Goal: Task Accomplishment & Management: Manage account settings

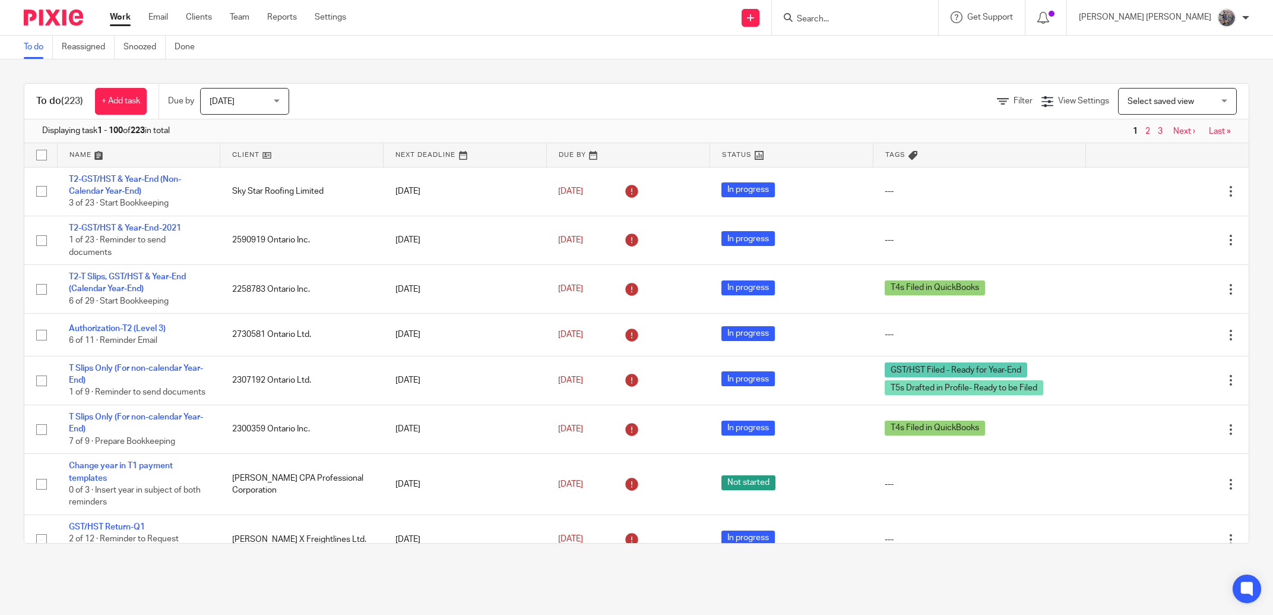
click at [890, 17] on input "Search" at bounding box center [849, 19] width 107 height 11
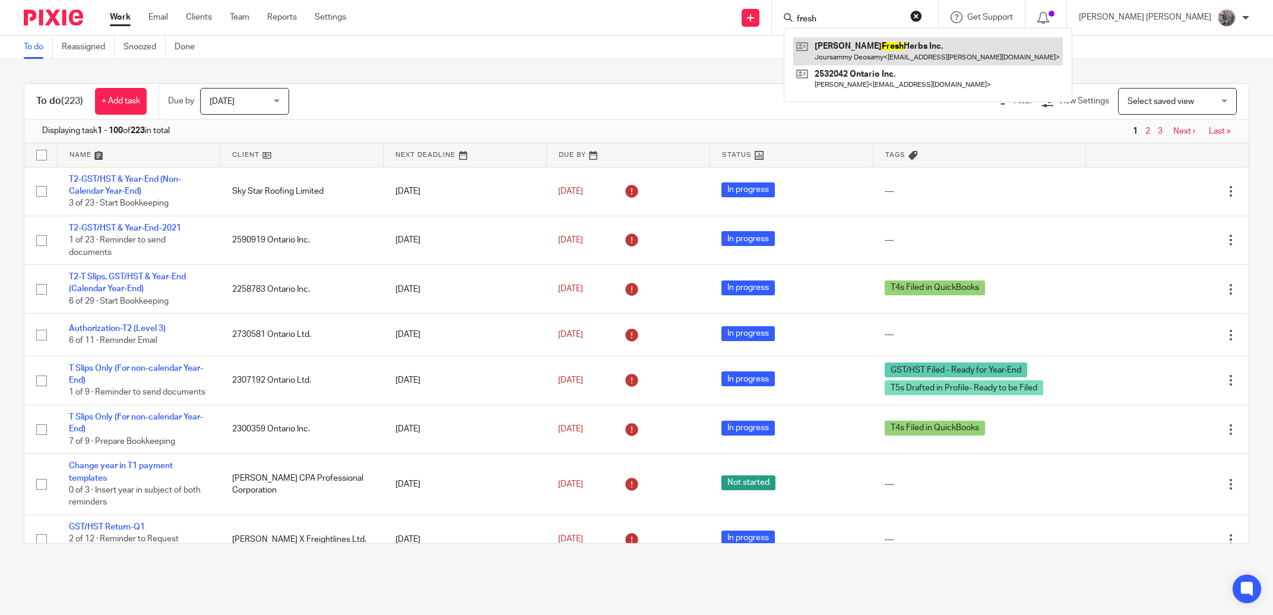
type input "fresh"
click at [890, 49] on link at bounding box center [928, 50] width 270 height 27
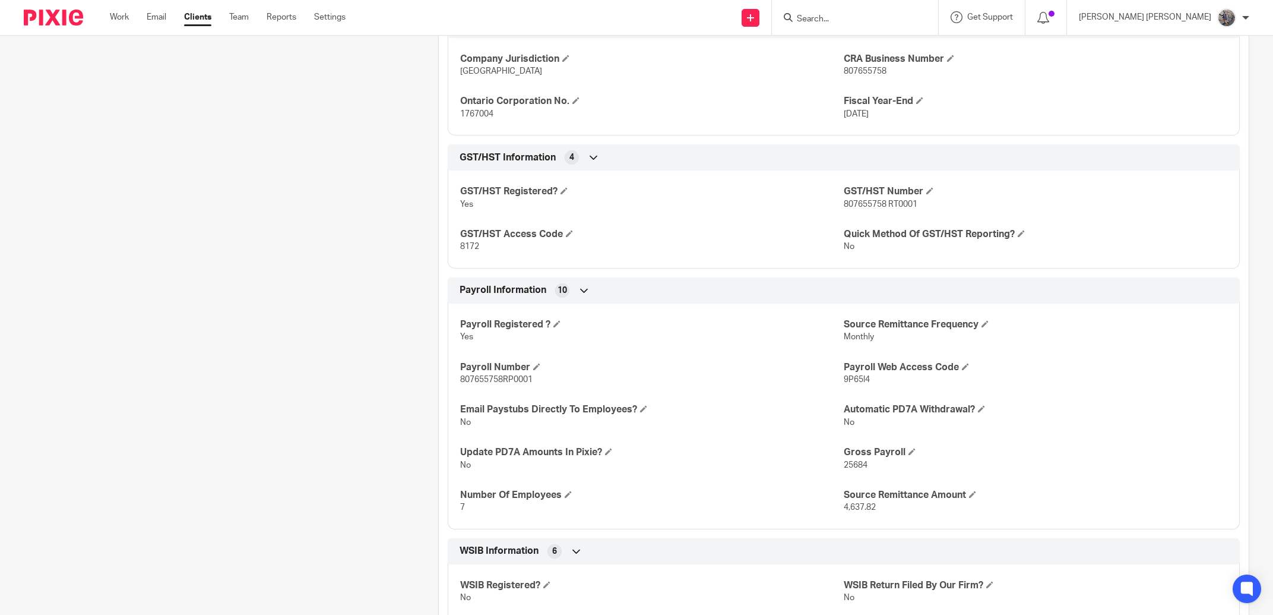
scroll to position [546, 0]
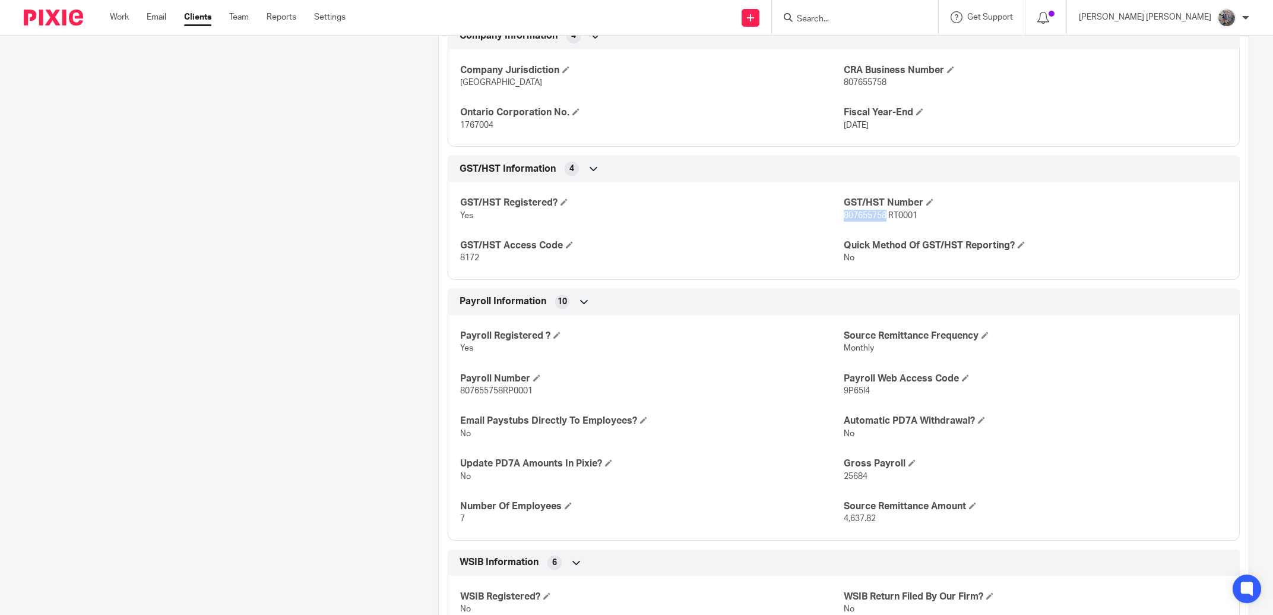
drag, startPoint x: 876, startPoint y: 216, endPoint x: 838, endPoint y: 217, distance: 38.6
click at [844, 217] on span "807655758 RT0001" at bounding box center [881, 215] width 74 height 8
copy span "807655758"
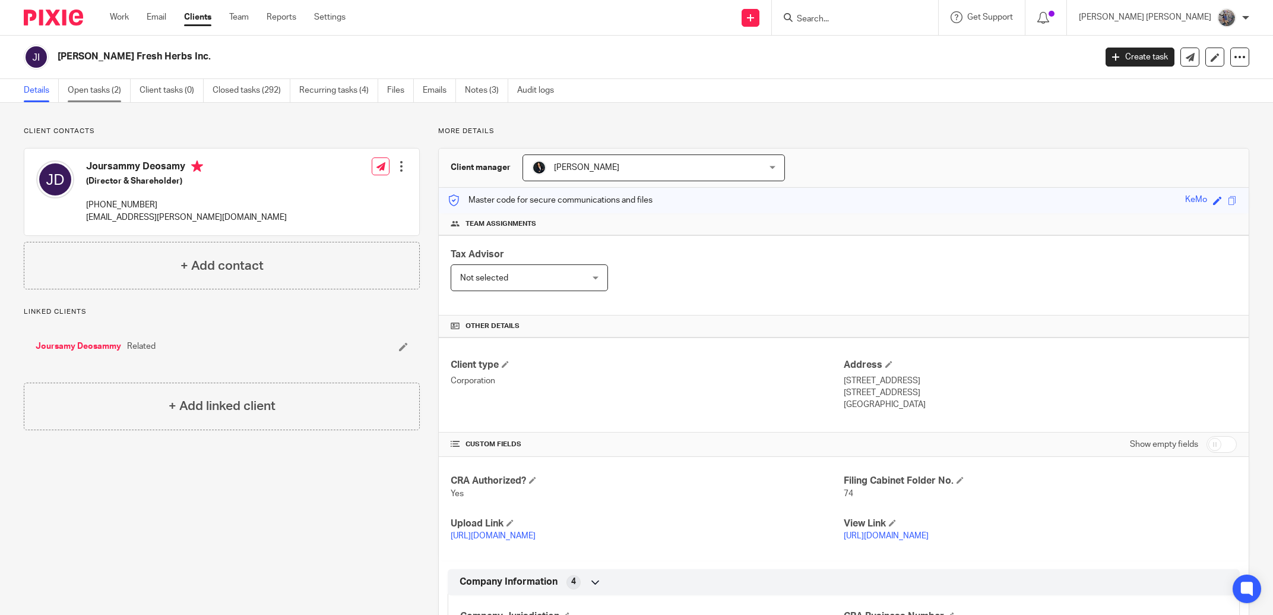
click at [104, 100] on link "Open tasks (2)" at bounding box center [99, 90] width 63 height 23
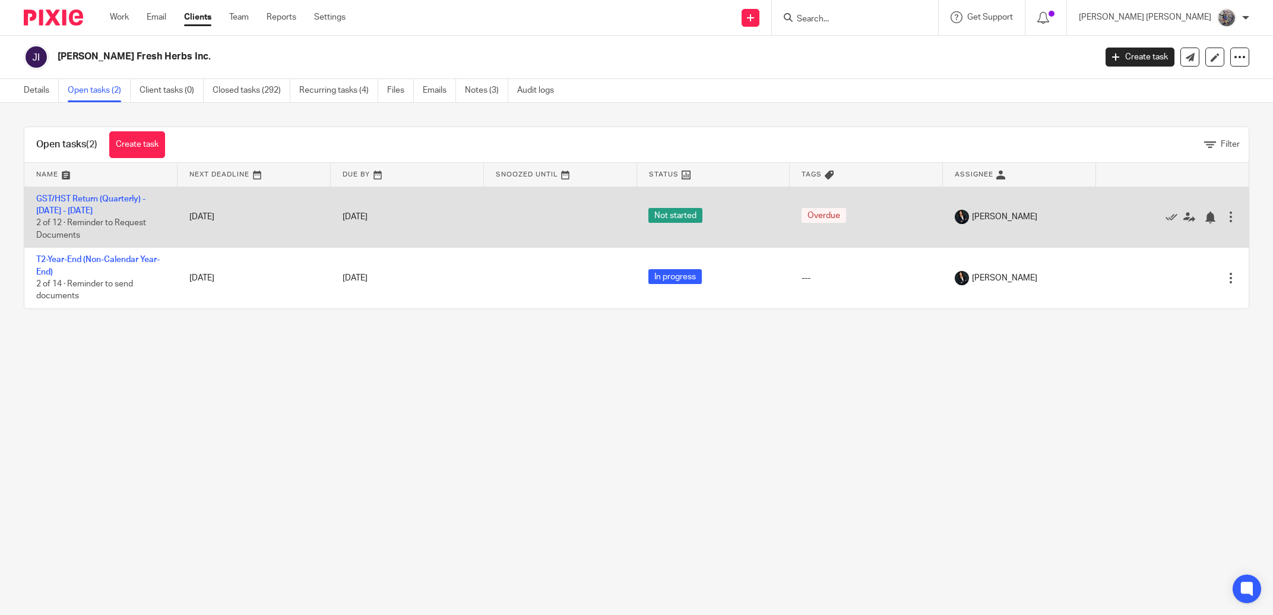
click at [117, 189] on td "GST/HST Return (Quarterly) - [DATE] - [DATE] 2 of 12 · Reminder to Request Docu…" at bounding box center [100, 216] width 153 height 61
click at [115, 197] on link "GST/HST Return (Quarterly) - [DATE] - [DATE]" at bounding box center [90, 205] width 109 height 20
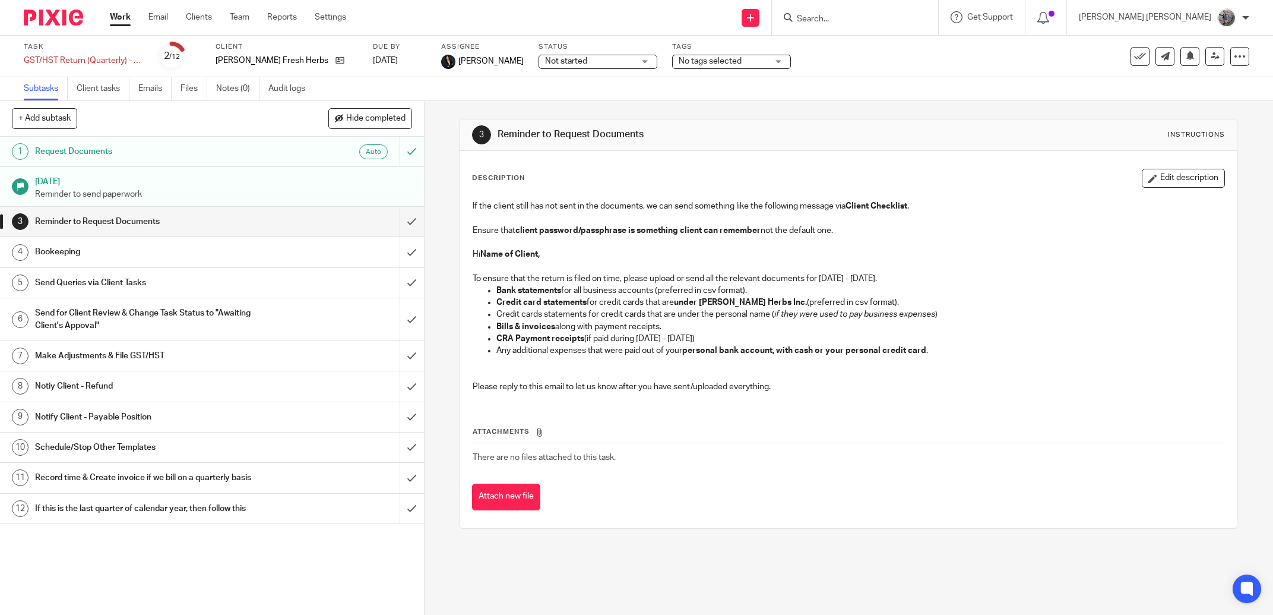
click at [236, 79] on link "Notes (0)" at bounding box center [237, 88] width 43 height 23
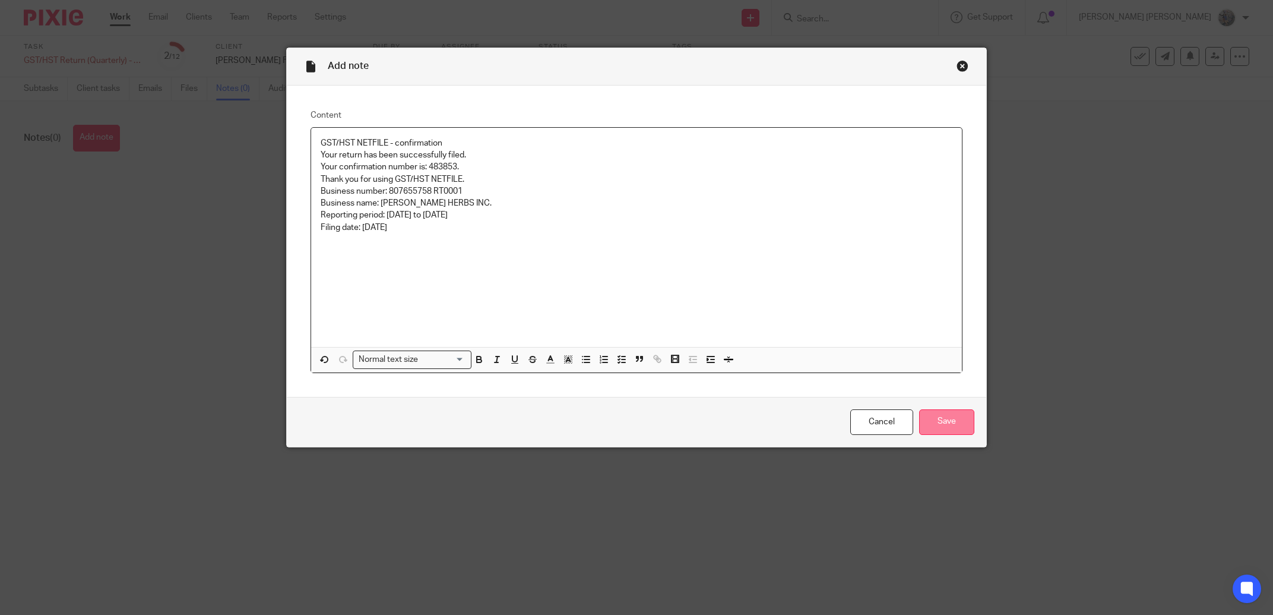
click at [932, 419] on input "Save" at bounding box center [946, 422] width 55 height 26
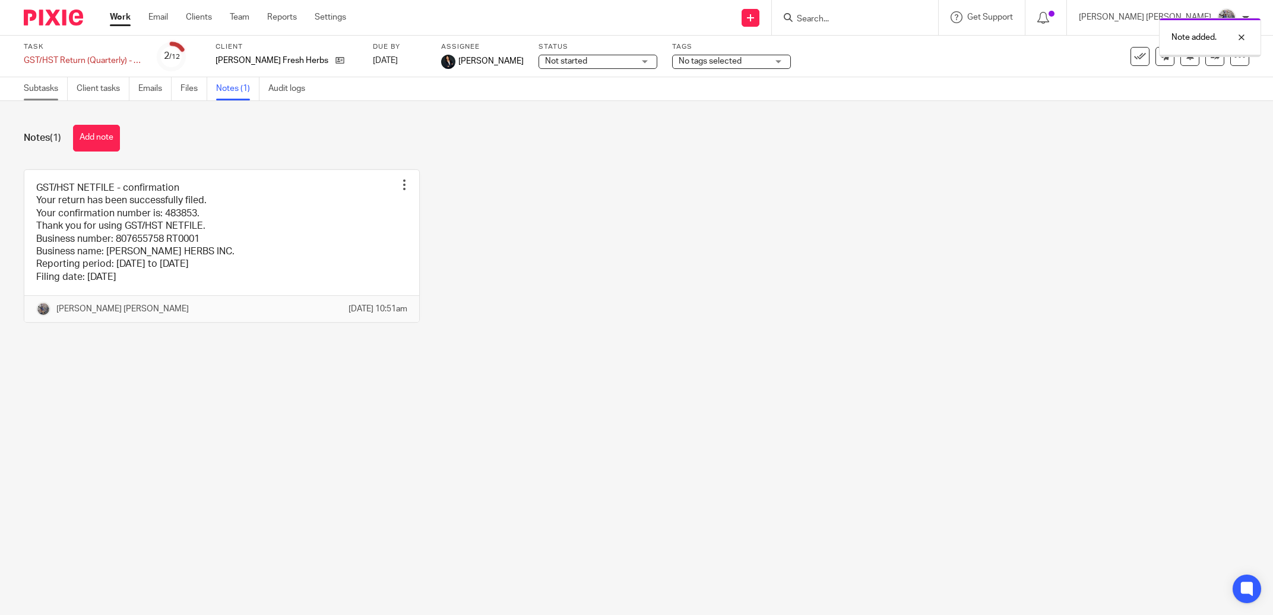
click at [52, 98] on link "Subtasks" at bounding box center [46, 88] width 44 height 23
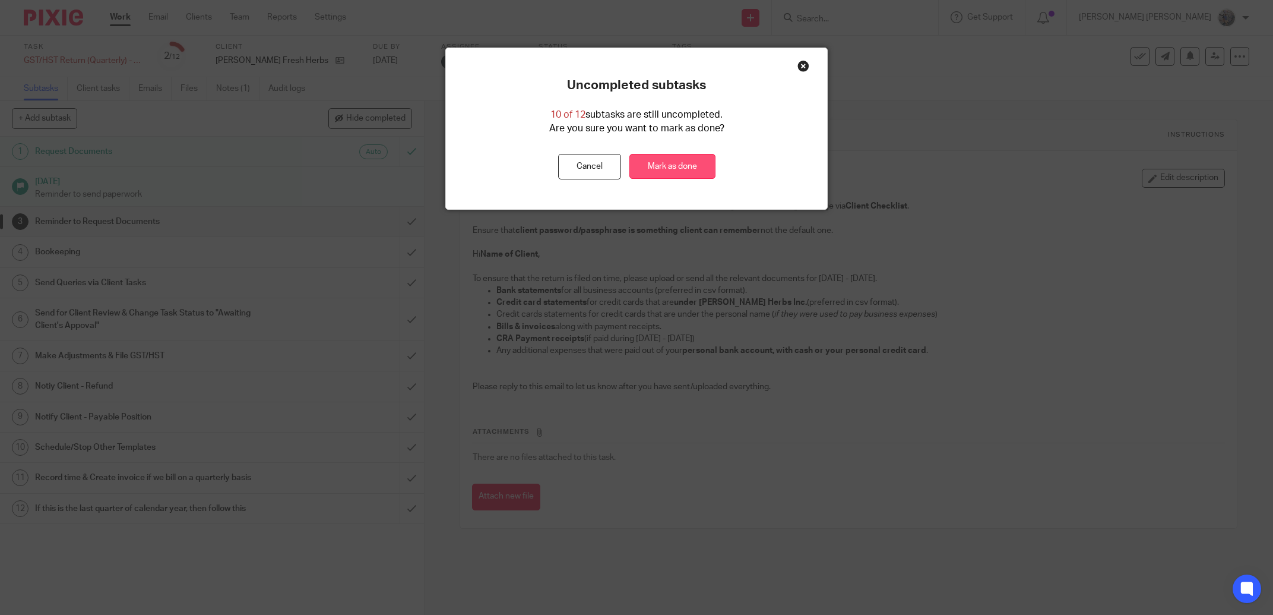
click at [635, 173] on link "Mark as done" at bounding box center [672, 167] width 86 height 26
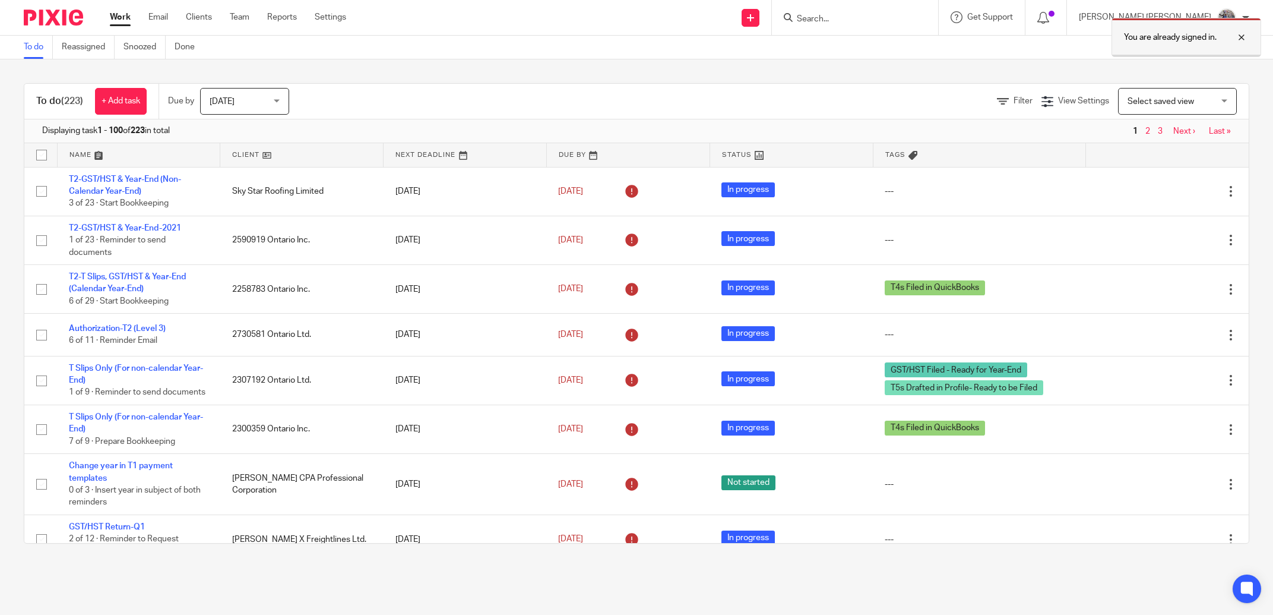
click at [1244, 34] on div at bounding box center [1233, 37] width 32 height 14
click at [926, 22] on div "You are already signed in." at bounding box center [948, 34] width 625 height 45
click at [903, 10] on div at bounding box center [855, 17] width 166 height 35
click at [888, 19] on input "Search" at bounding box center [849, 19] width 107 height 11
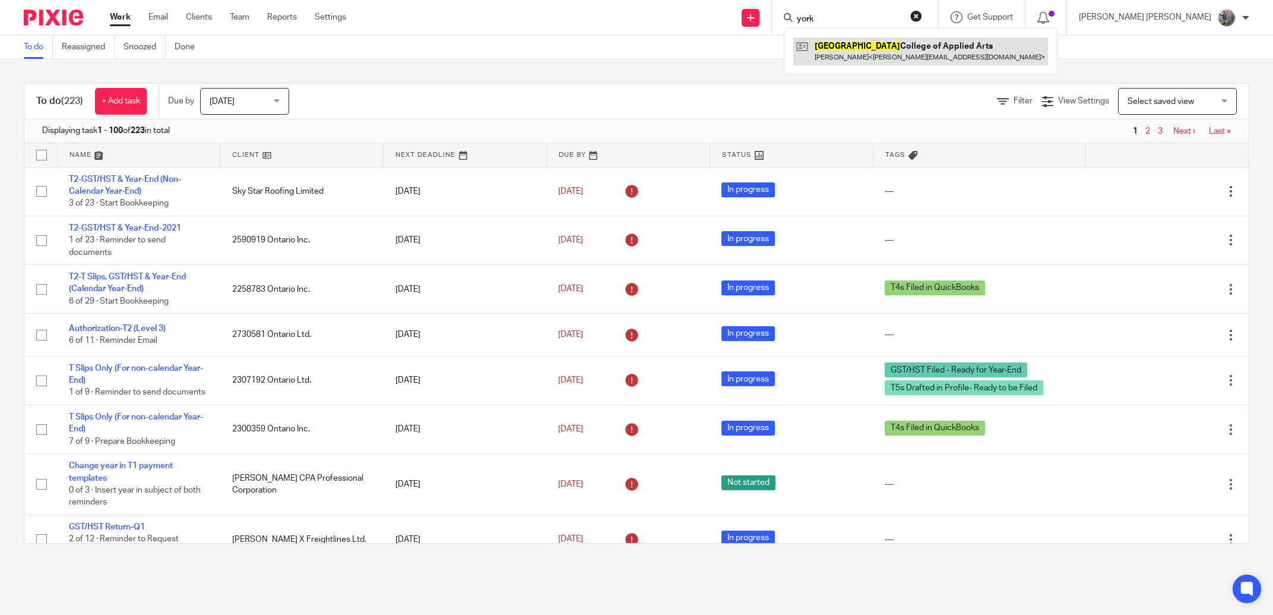
type input "york"
click at [898, 52] on link at bounding box center [920, 50] width 255 height 27
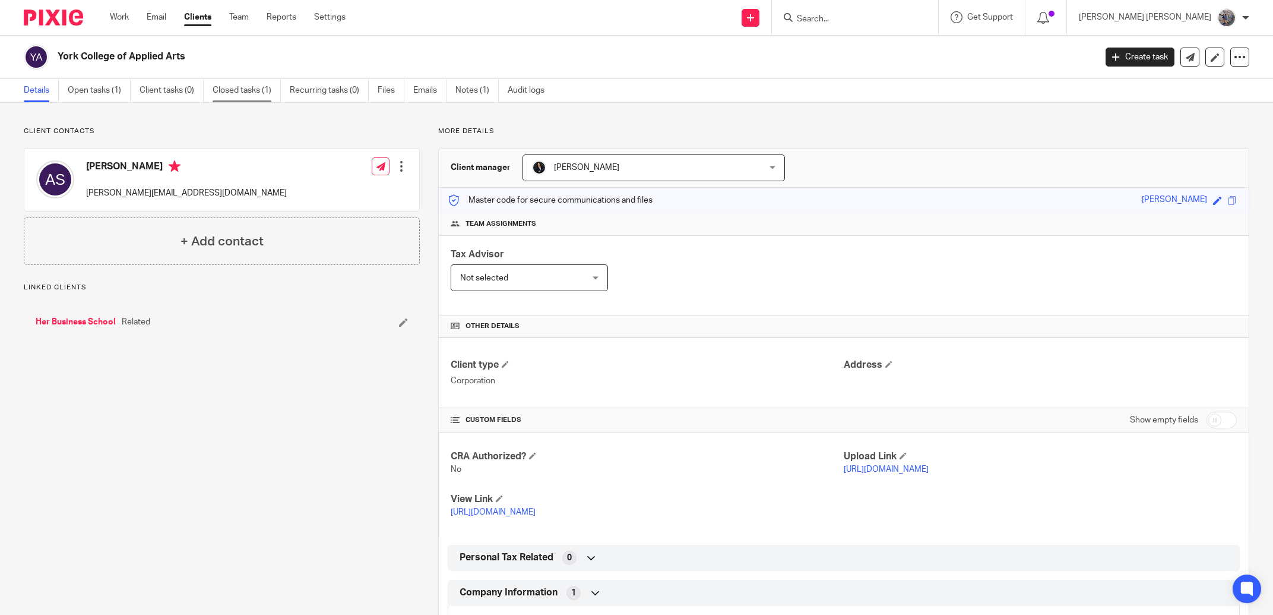
click at [277, 91] on link "Closed tasks (1)" at bounding box center [247, 90] width 68 height 23
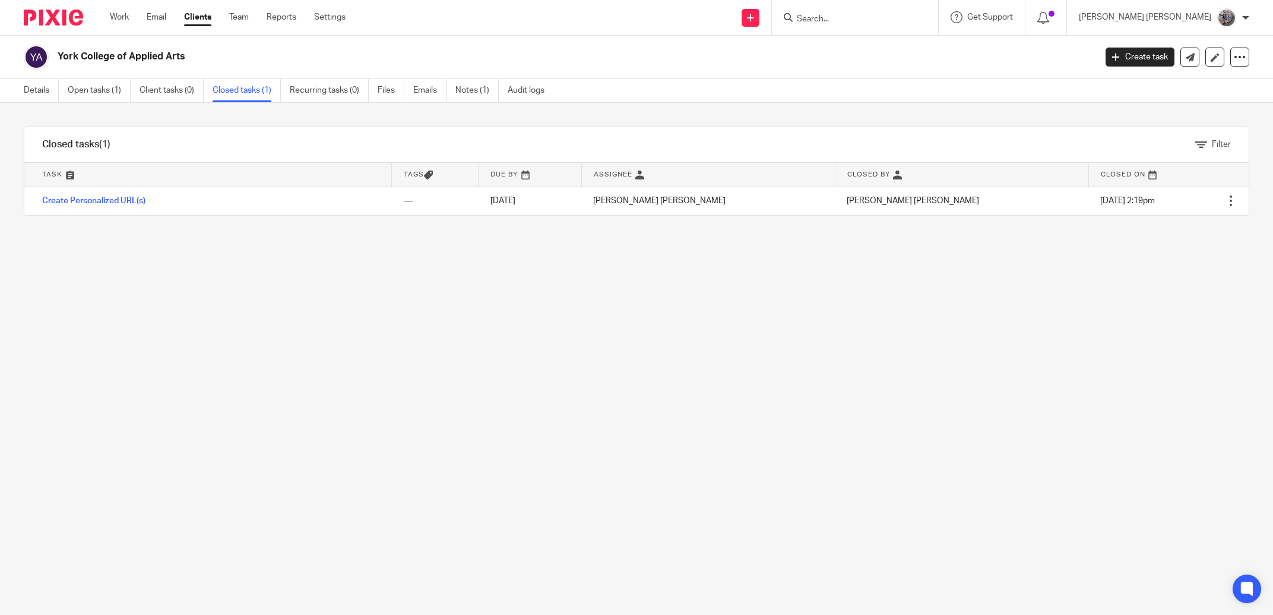
click at [23, 69] on div "York College of Applied Arts Create task Export data Merge Archive client Delet…" at bounding box center [636, 57] width 1273 height 43
click at [24, 90] on link "Details" at bounding box center [41, 90] width 35 height 23
click at [100, 88] on link "Open tasks (1)" at bounding box center [99, 90] width 63 height 23
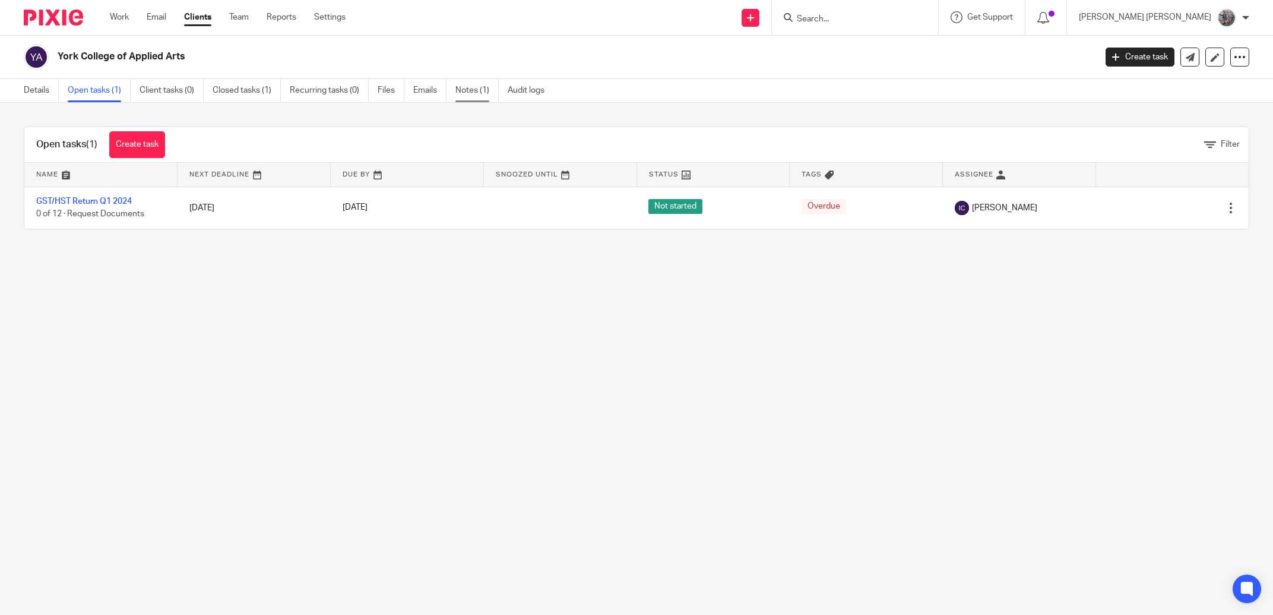
click at [496, 91] on link "Notes (1)" at bounding box center [476, 90] width 43 height 23
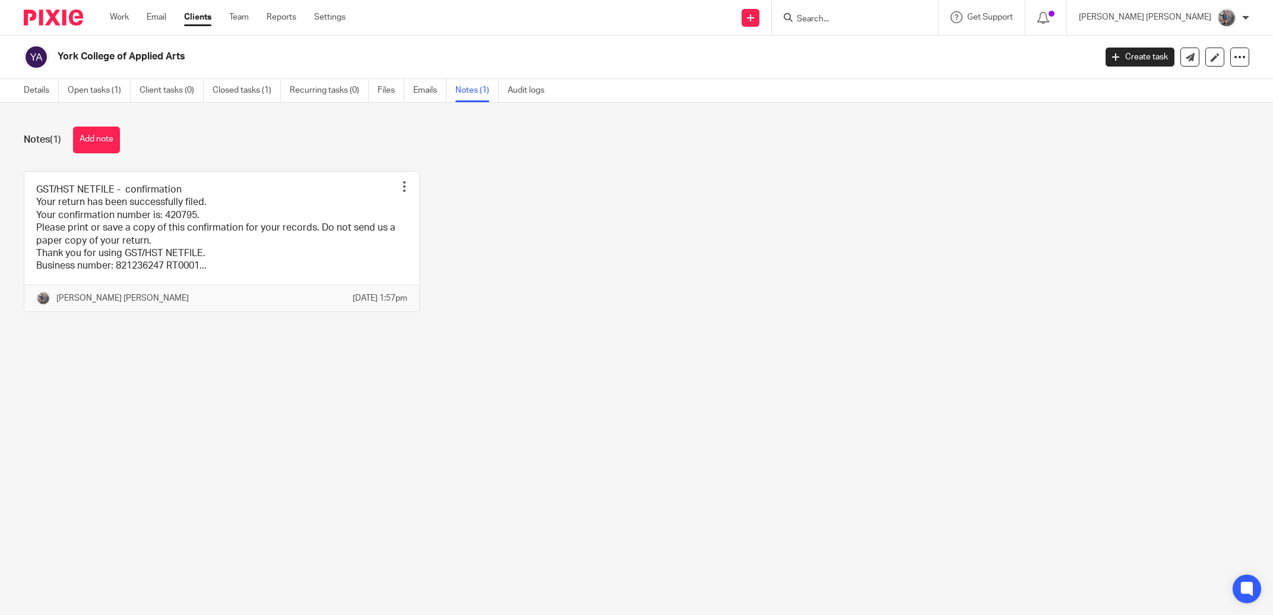
drag, startPoint x: 875, startPoint y: 6, endPoint x: 885, endPoint y: 18, distance: 15.7
click at [875, 7] on div at bounding box center [855, 17] width 166 height 35
click at [885, 18] on input "Search" at bounding box center [849, 19] width 107 height 11
type input "e"
type input "elegance"
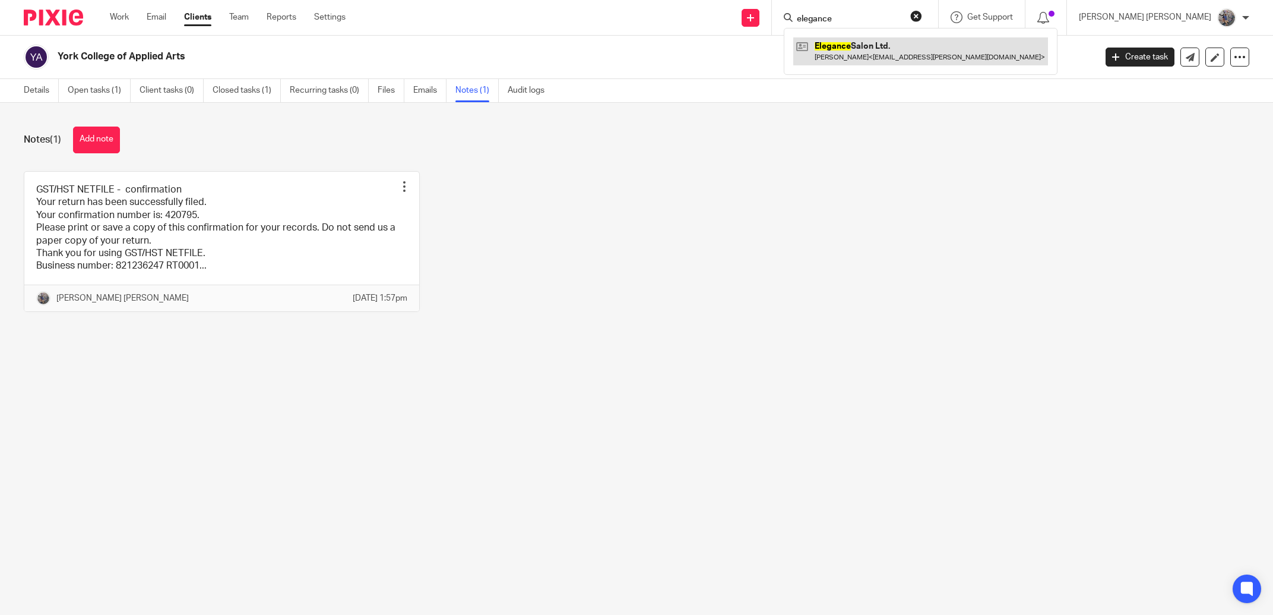
click at [917, 59] on link at bounding box center [920, 50] width 255 height 27
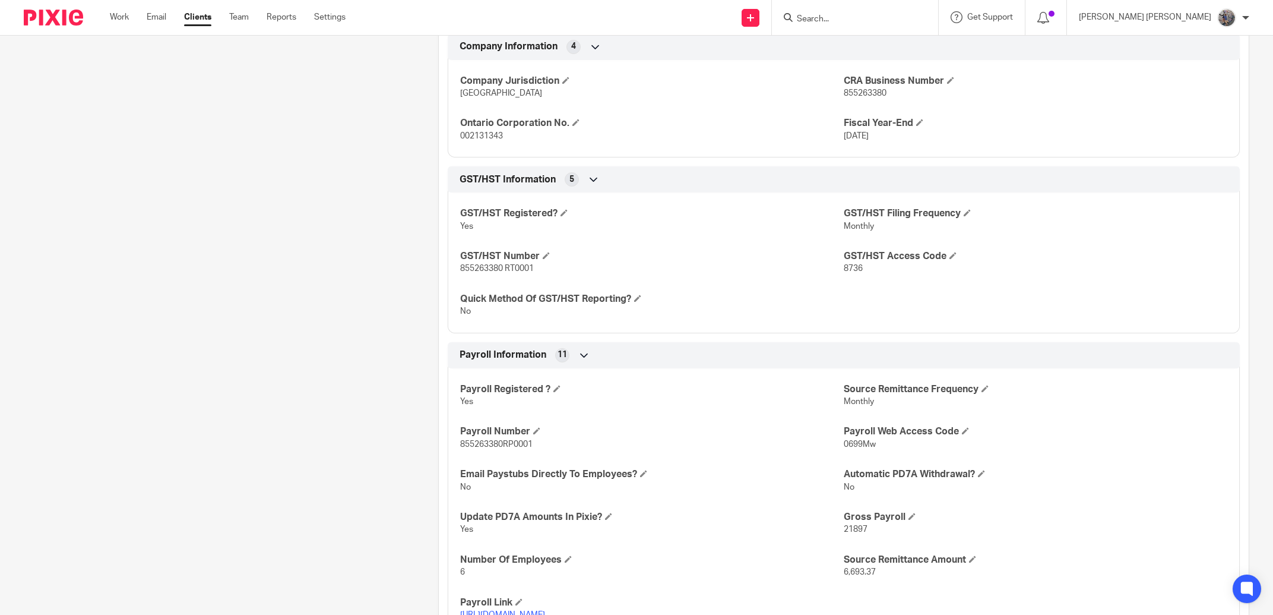
scroll to position [590, 0]
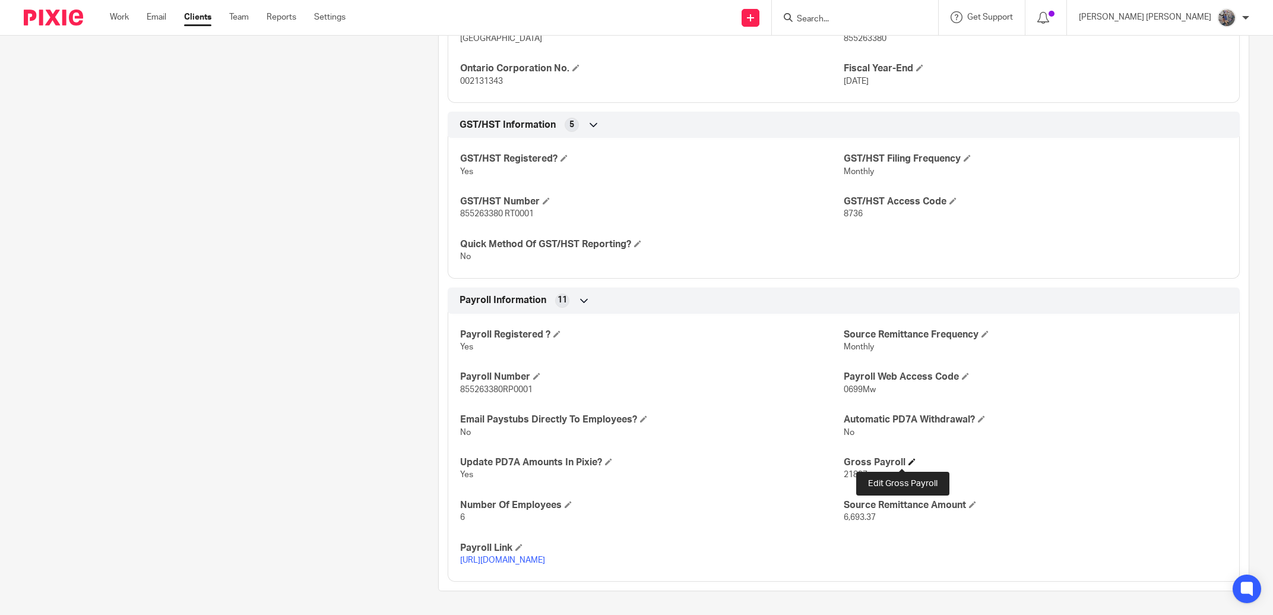
click at [908, 462] on span at bounding box center [911, 461] width 7 height 7
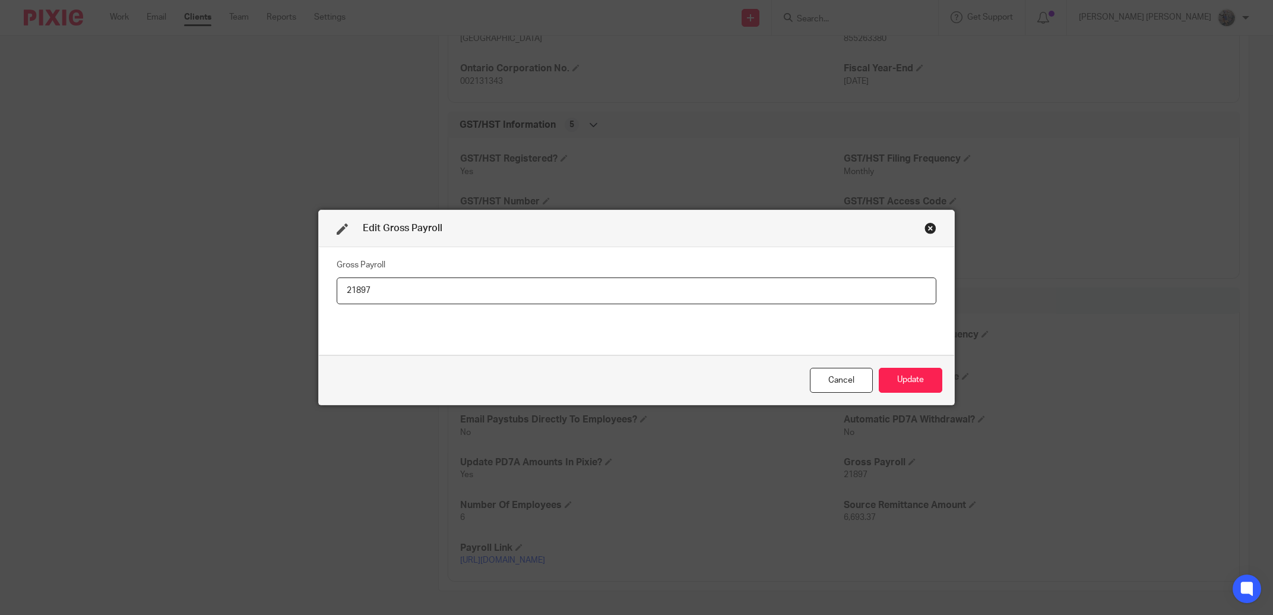
drag, startPoint x: 455, startPoint y: 292, endPoint x: 188, endPoint y: 259, distance: 268.5
click at [337, 277] on input "21897" at bounding box center [637, 290] width 600 height 27
type input "15167"
click at [892, 372] on button "Update" at bounding box center [911, 381] width 64 height 26
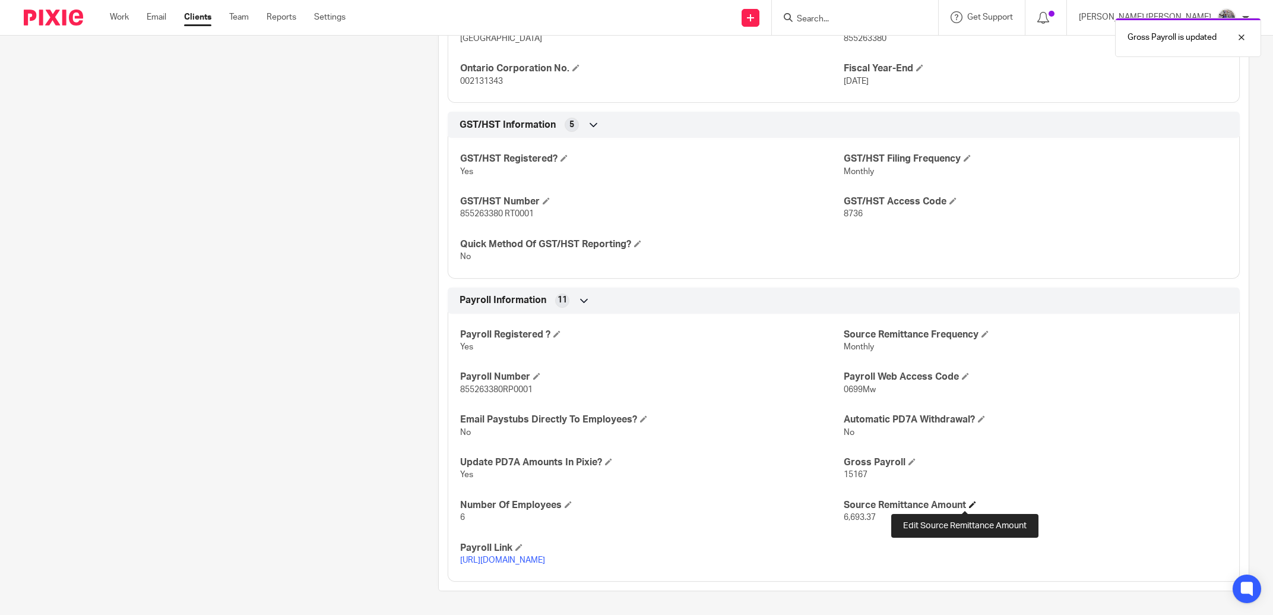
click at [969, 506] on span at bounding box center [972, 504] width 7 height 7
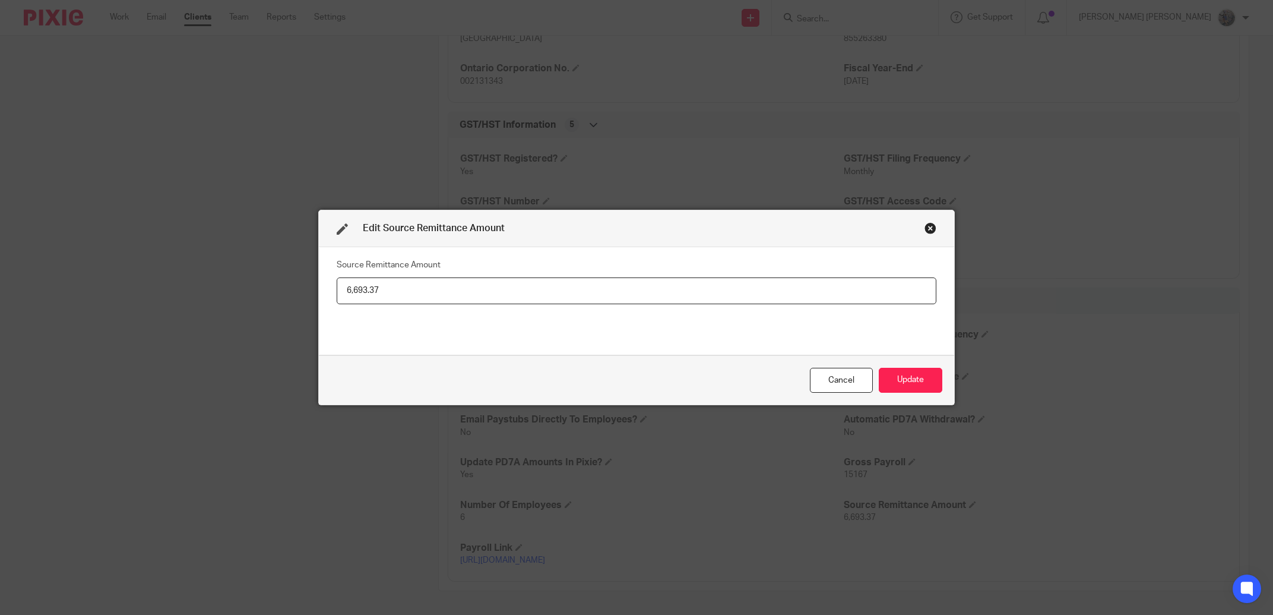
drag, startPoint x: 369, startPoint y: 293, endPoint x: 186, endPoint y: 279, distance: 183.4
click at [337, 279] on input "6,693.37" at bounding box center [637, 290] width 600 height 27
type input "7"
type input "4,475.99"
click at [904, 376] on button "Update" at bounding box center [911, 381] width 64 height 26
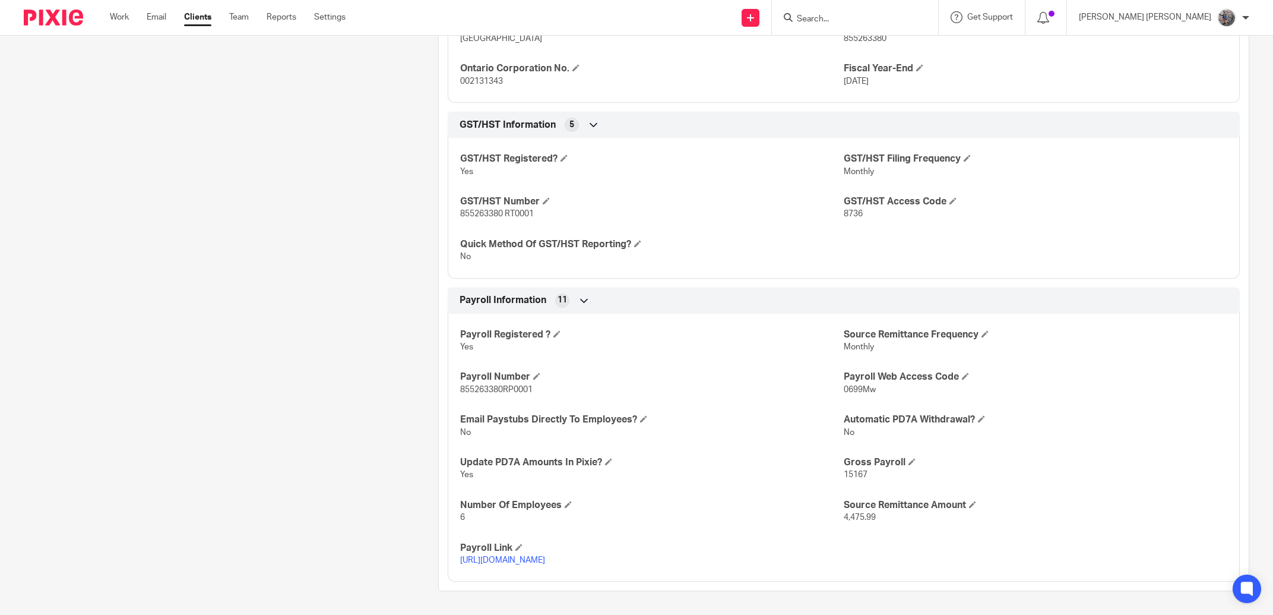
scroll to position [0, 0]
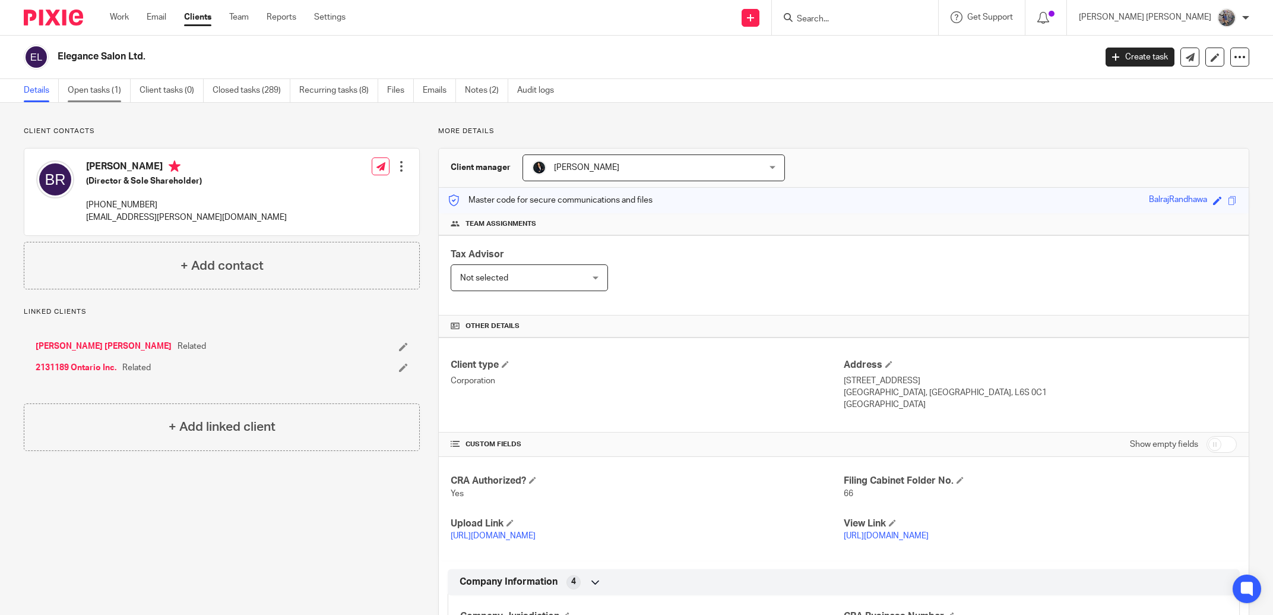
click at [121, 91] on link "Open tasks (1)" at bounding box center [99, 90] width 63 height 23
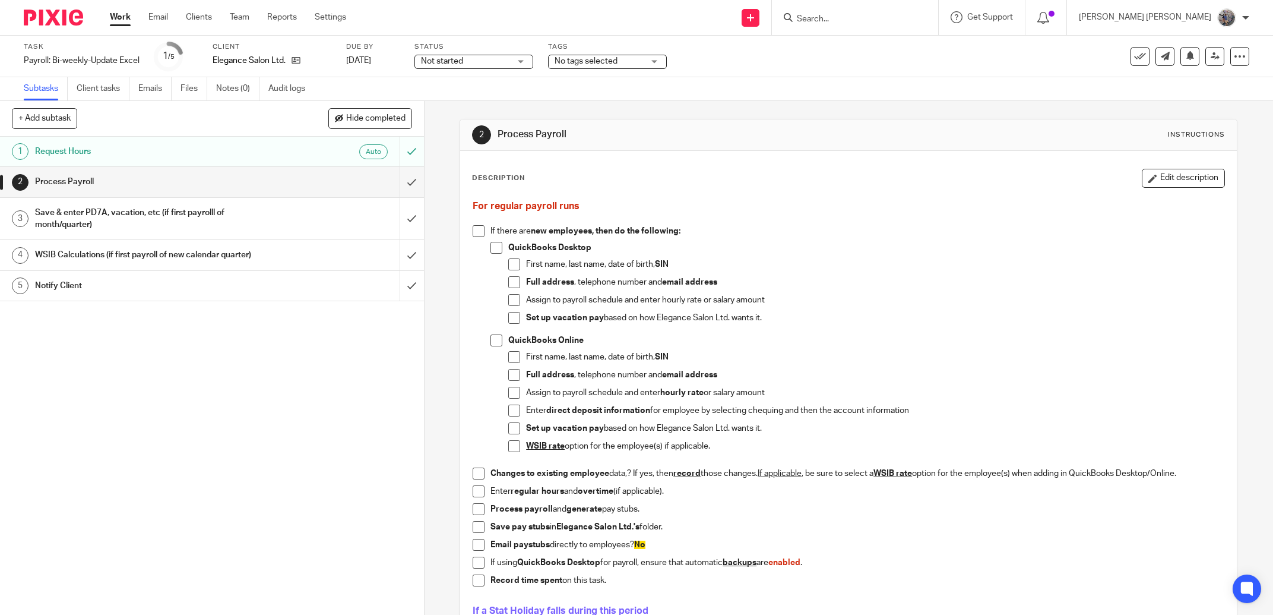
click at [311, 288] on div "Notify Client" at bounding box center [211, 286] width 353 height 18
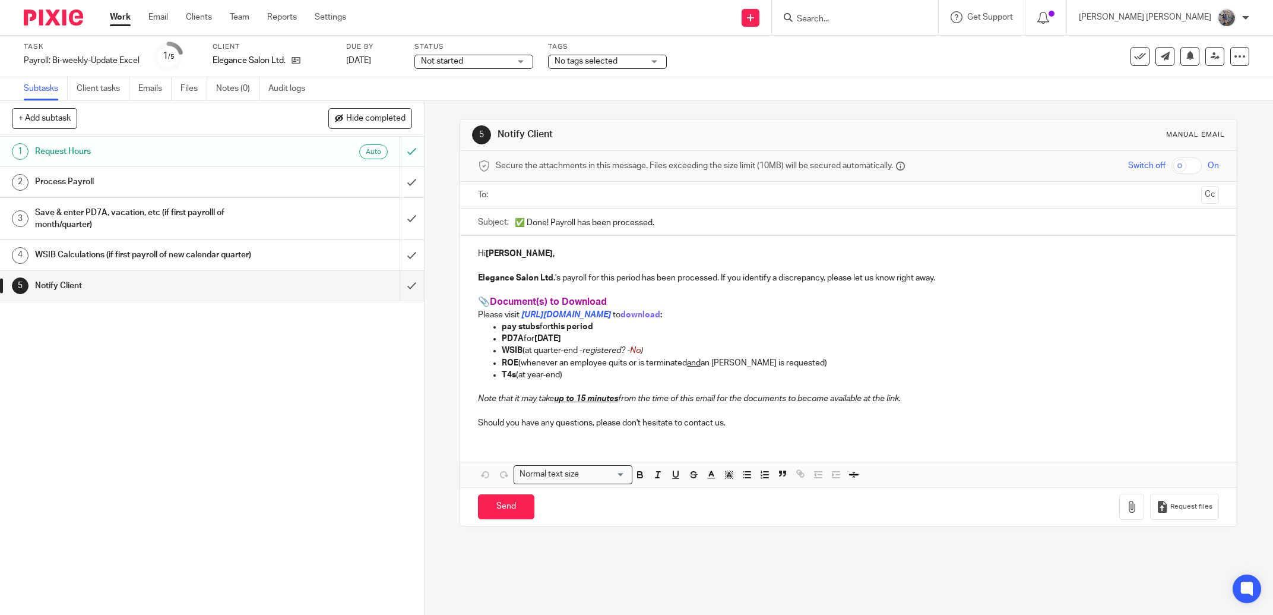
click at [525, 198] on input "text" at bounding box center [848, 195] width 696 height 14
click at [550, 225] on input "✅ Done! Payroll has been processed." at bounding box center [867, 224] width 704 height 27
click at [547, 229] on input "✅ Done! Payroll has been processed." at bounding box center [867, 224] width 704 height 27
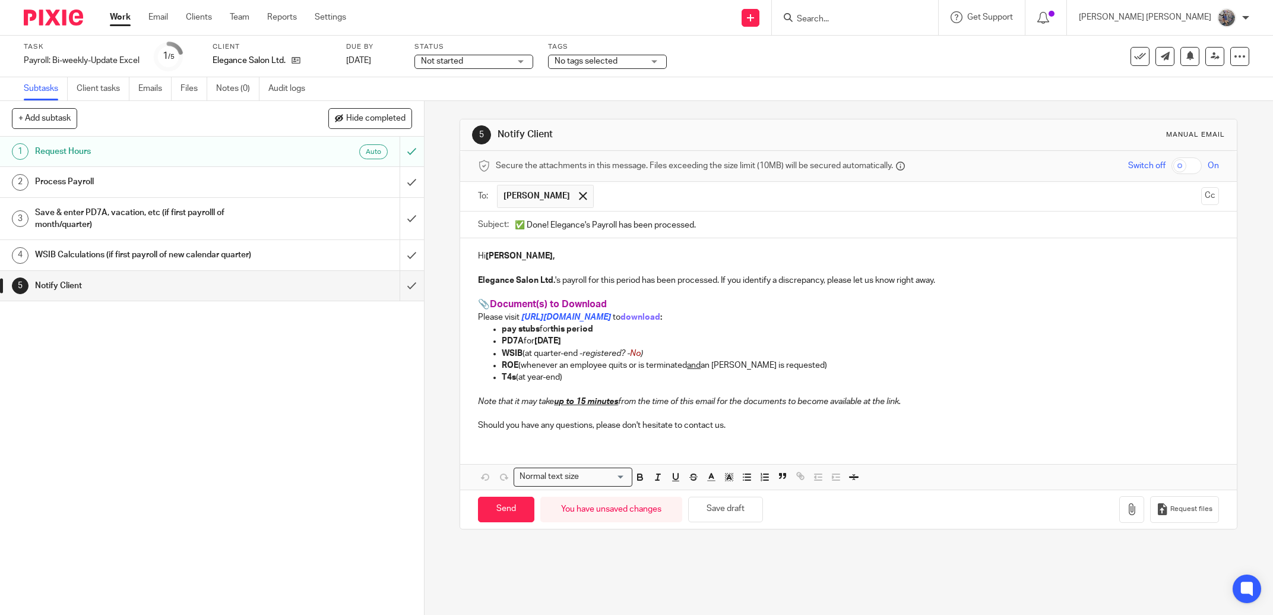
type input "✅ Done! Elegance's Payroll has been processed."
drag, startPoint x: 569, startPoint y: 369, endPoint x: 486, endPoint y: 357, distance: 83.4
click at [486, 357] on ul "pay stubs for this period PD7A for [DATE] WSIB (at quarter-end - registered? - …" at bounding box center [848, 353] width 741 height 60
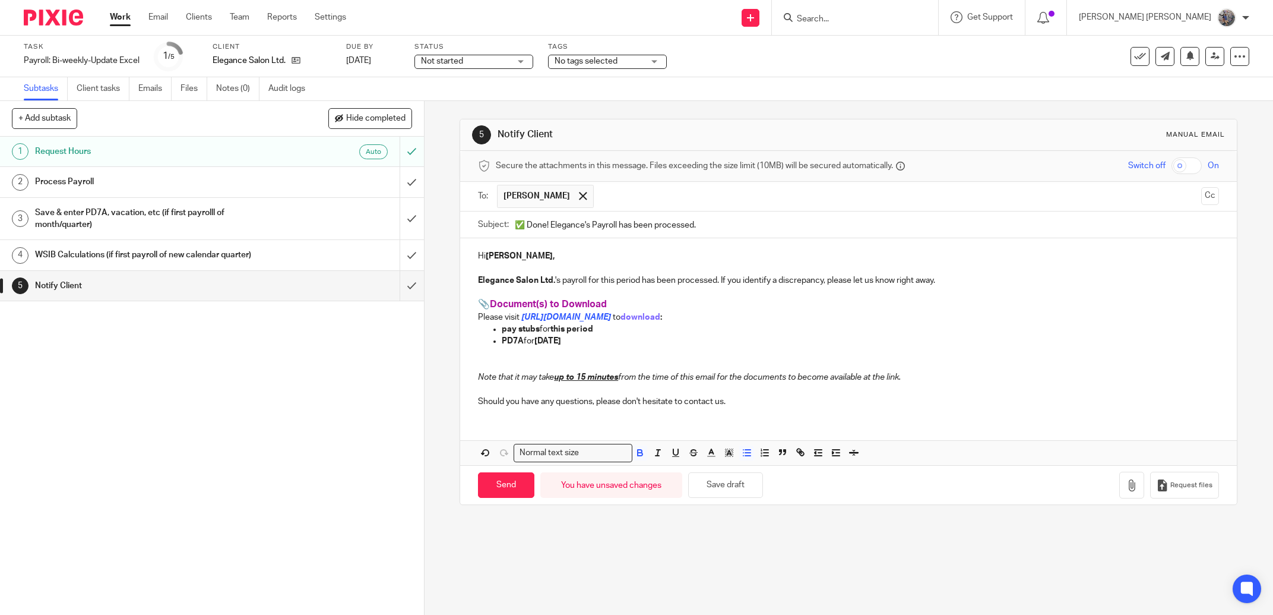
drag, startPoint x: 589, startPoint y: 343, endPoint x: 463, endPoint y: 342, distance: 126.5
click at [463, 342] on div "Hi [PERSON_NAME], Elegance Salon Ltd. 's payroll for this period has been proce…" at bounding box center [848, 327] width 777 height 178
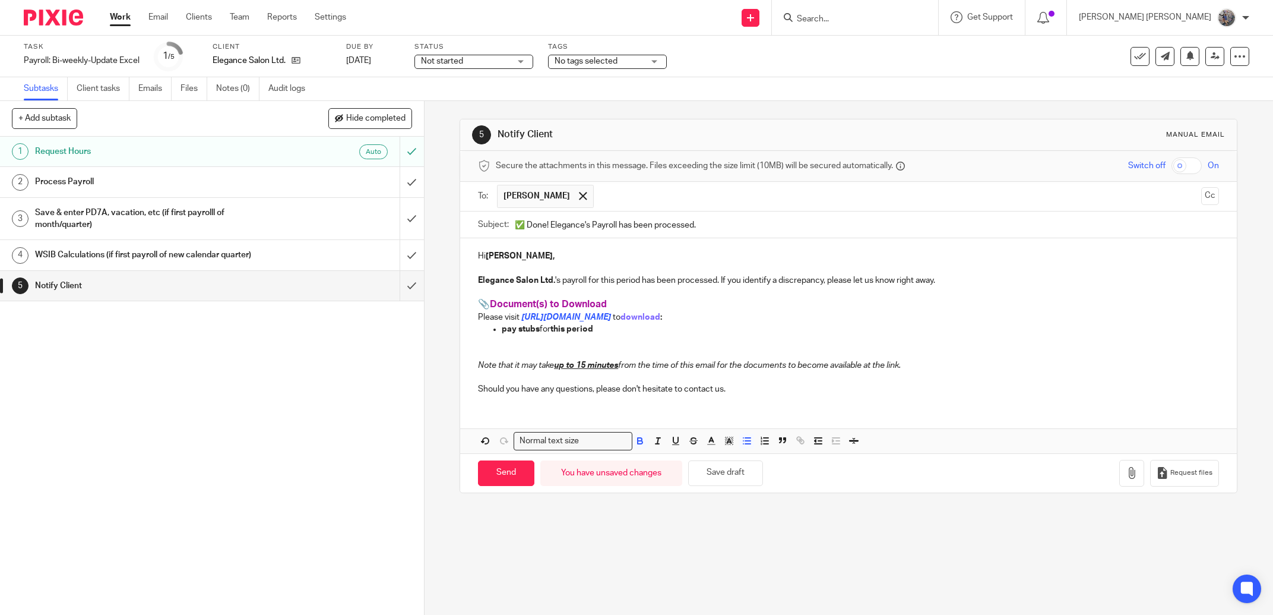
click at [503, 347] on p at bounding box center [860, 341] width 717 height 12
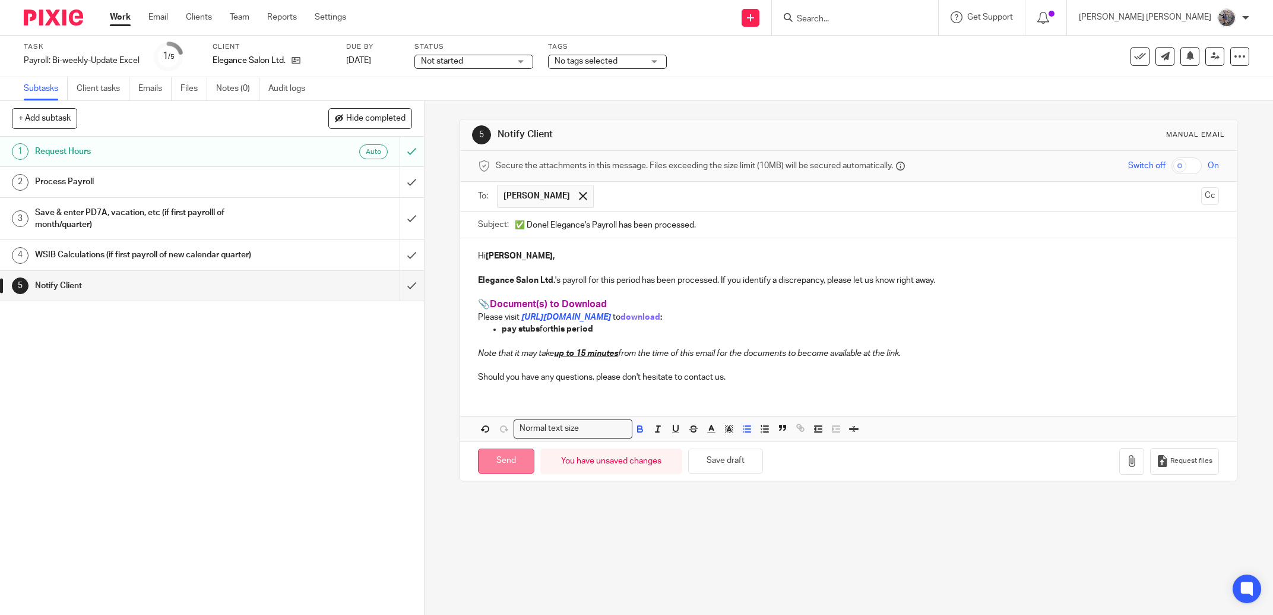
click at [495, 458] on input "Send" at bounding box center [506, 461] width 56 height 26
type input "Sent"
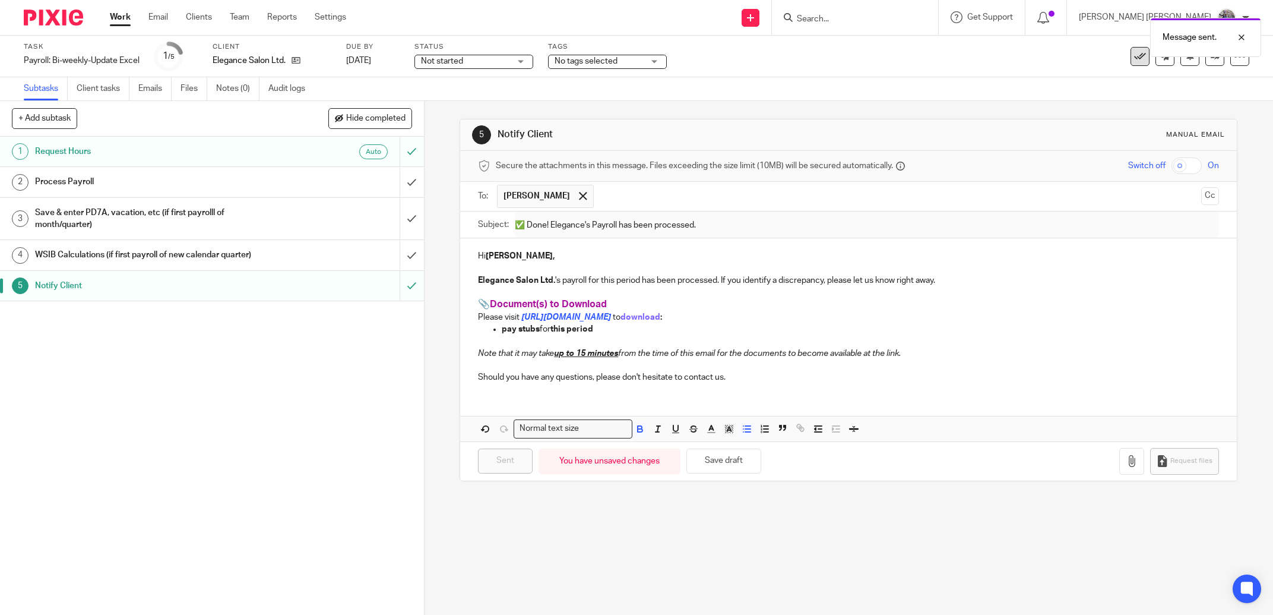
click at [1134, 58] on icon at bounding box center [1140, 56] width 12 height 12
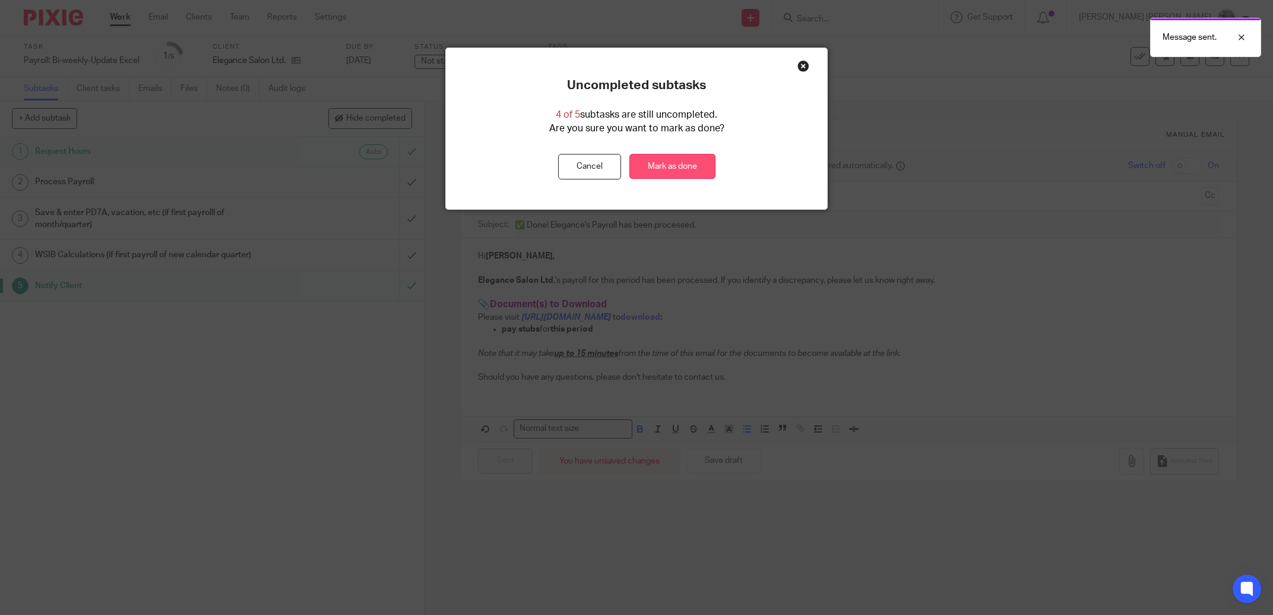
click at [629, 164] on link "Mark as done" at bounding box center [672, 167] width 86 height 26
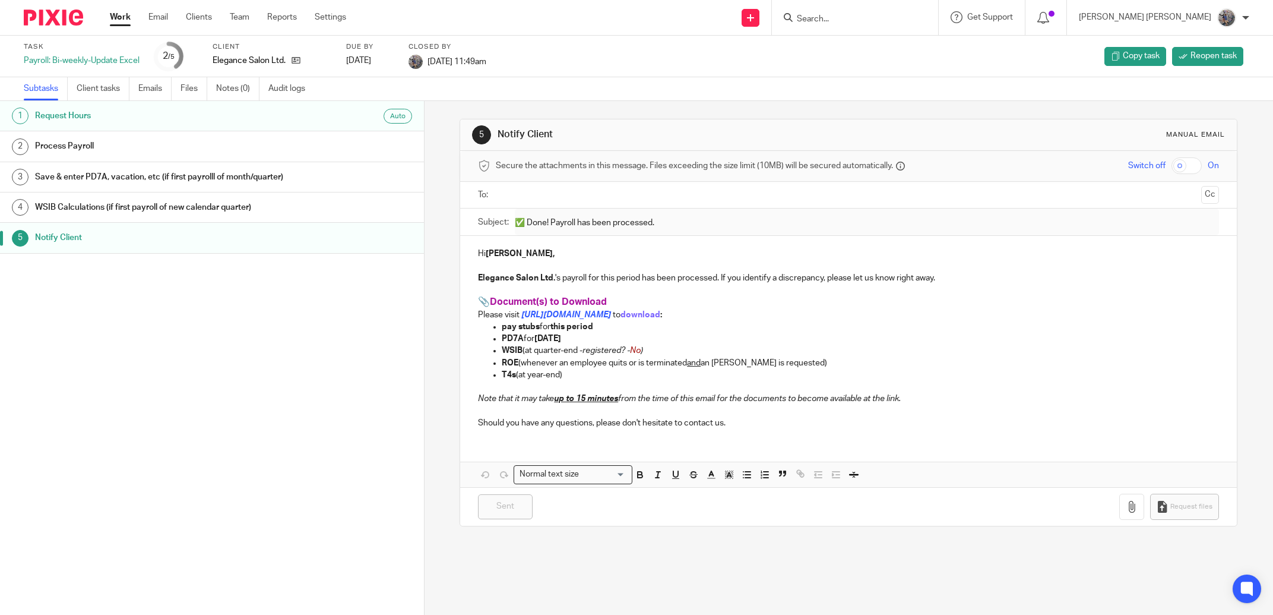
click at [878, 20] on input "Search" at bounding box center [849, 19] width 107 height 11
click at [879, 17] on input "Search" at bounding box center [849, 19] width 107 height 11
type input "packagi"
click at [896, 52] on link at bounding box center [893, 50] width 201 height 27
